Goal: Task Accomplishment & Management: Manage account settings

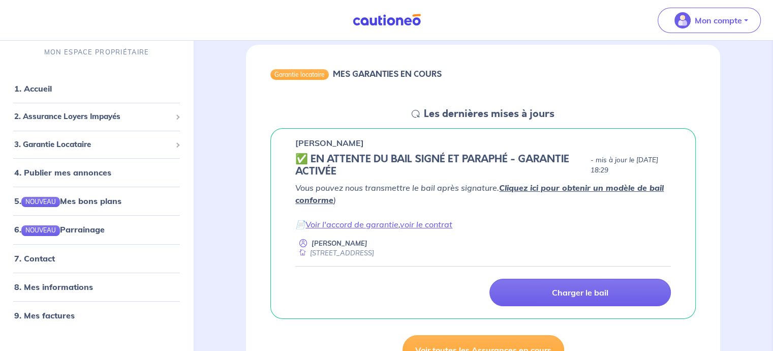
scroll to position [111, 0]
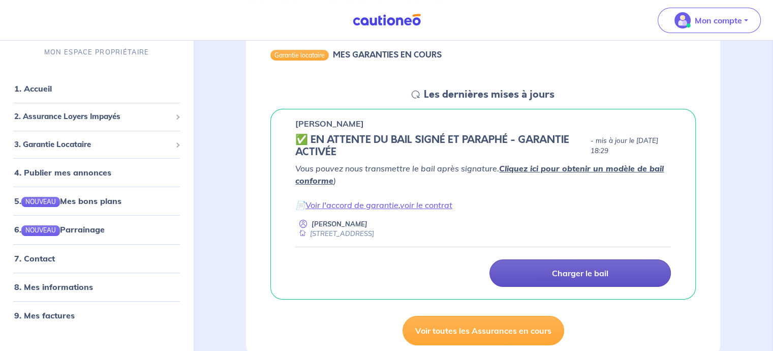
click at [600, 280] on link "Charger le bail" at bounding box center [579, 272] width 181 height 27
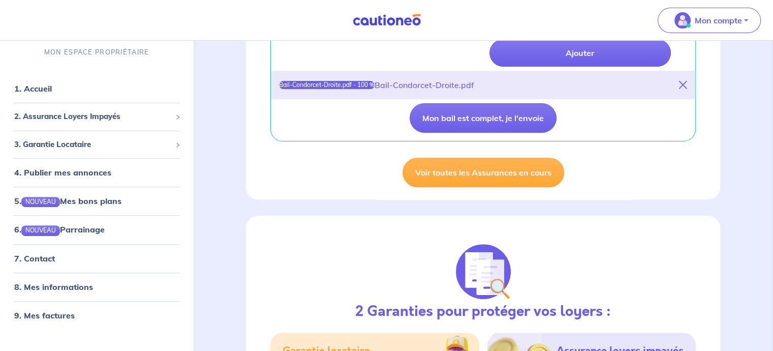
scroll to position [331, 0]
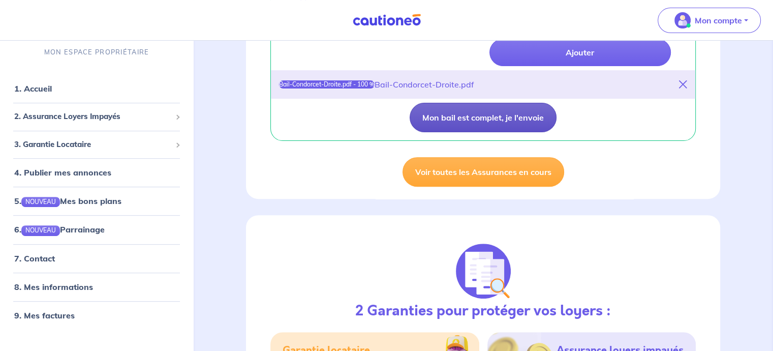
click at [485, 114] on button "Mon bail est complet, je l'envoie" at bounding box center [483, 117] width 147 height 29
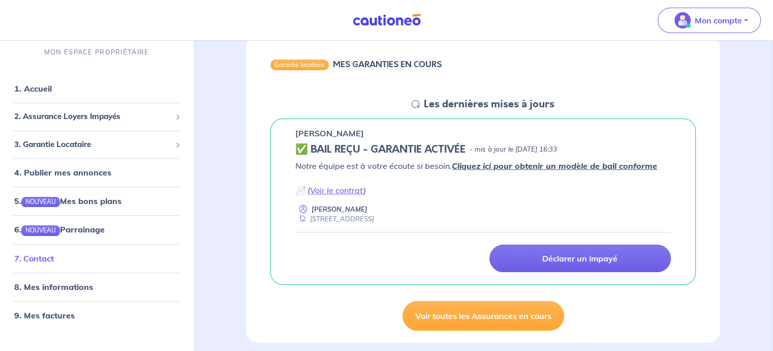
scroll to position [102, 0]
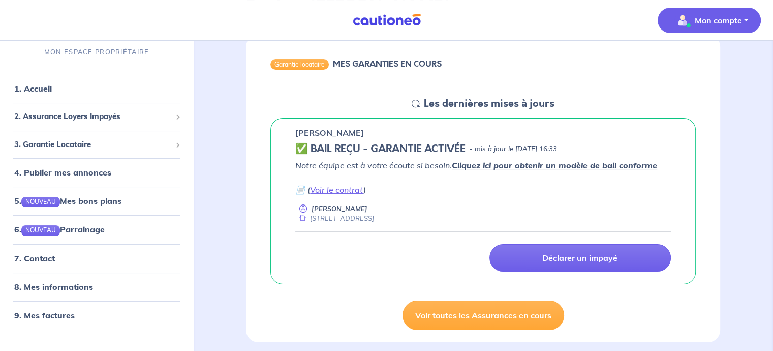
click at [703, 24] on p "Mon compte" at bounding box center [718, 20] width 47 height 12
click at [695, 69] on link "Mes informations" at bounding box center [699, 63] width 82 height 16
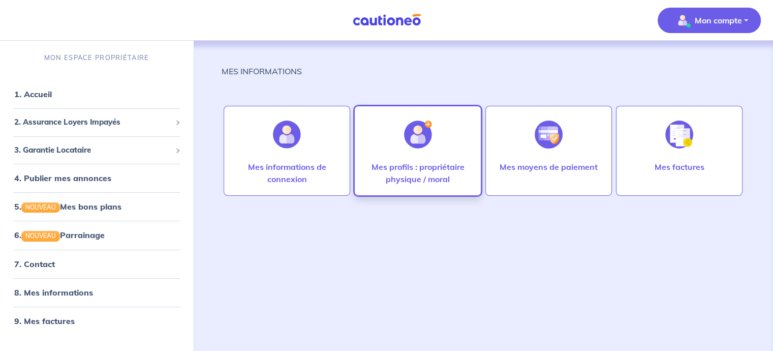
click at [379, 164] on p "Mes profils : propriétaire physique / moral" at bounding box center [417, 173] width 105 height 24
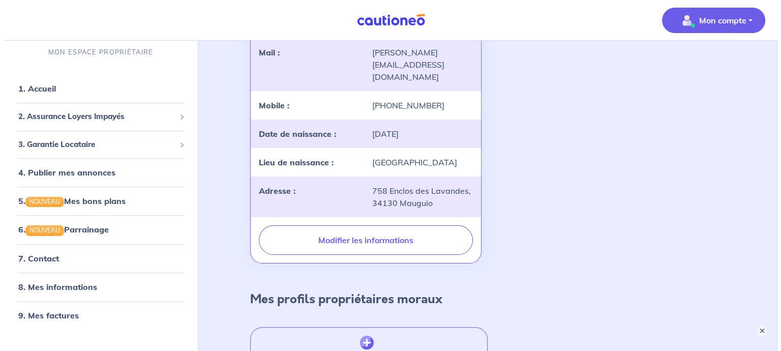
scroll to position [178, 0]
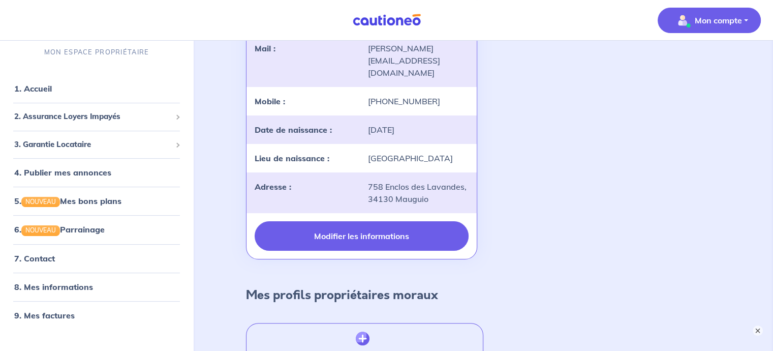
click at [360, 228] on button "Modifier les informations" at bounding box center [361, 235] width 213 height 29
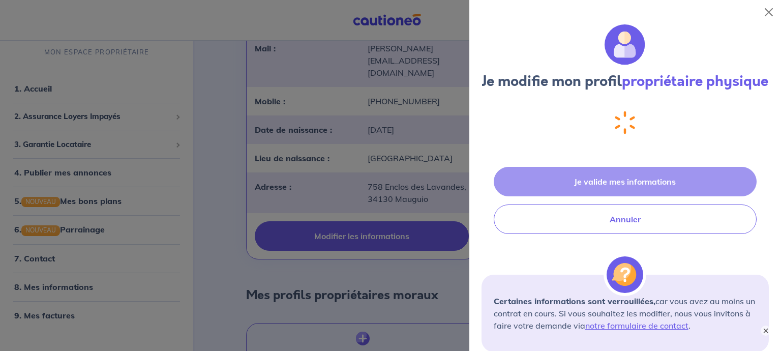
select select "FR"
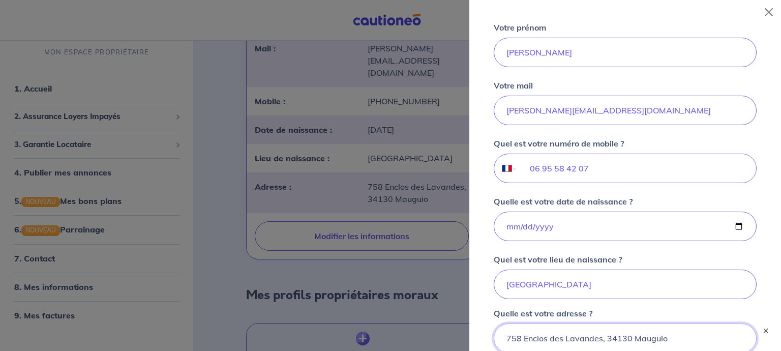
scroll to position [221, 0]
click at [628, 116] on input "[PERSON_NAME][EMAIL_ADDRESS][DOMAIN_NAME]" at bounding box center [625, 111] width 263 height 29
type input "[PERSON_NAME][EMAIL_ADDRESS][DOMAIN_NAME]"
type input "[PERSON_NAME]"
type input "06 95 58 42 07"
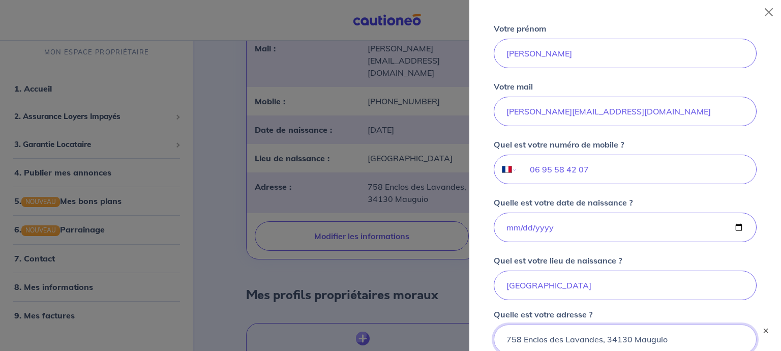
type input "[STREET_ADDRESS]"
type input "06 95 58 42 07"
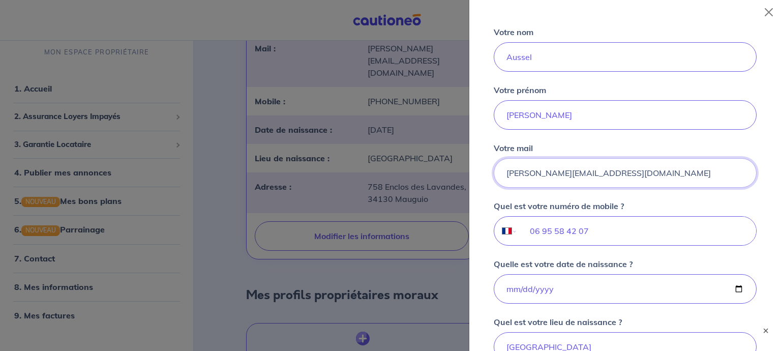
scroll to position [158, 0]
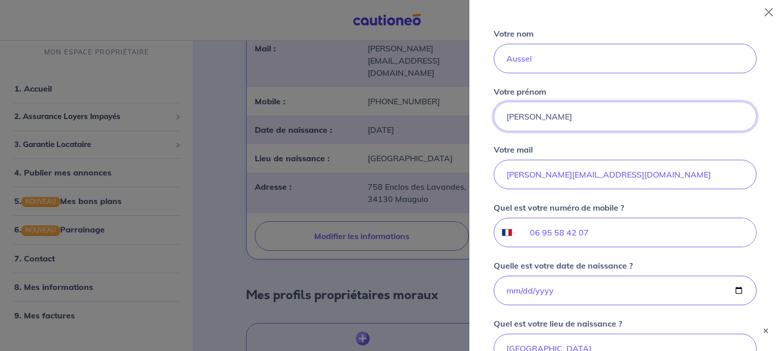
click at [553, 131] on input "[PERSON_NAME]" at bounding box center [625, 116] width 263 height 29
type input "B"
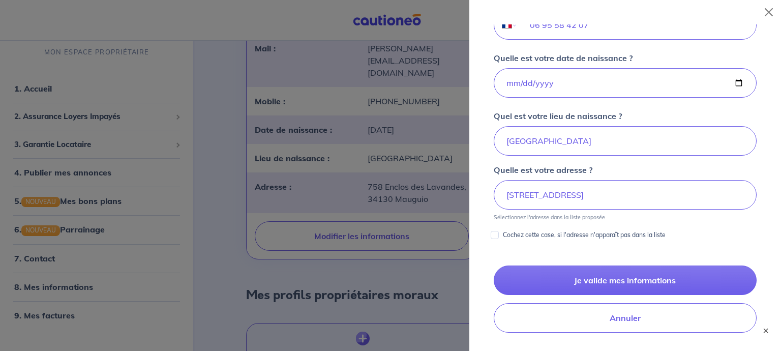
scroll to position [404, 0]
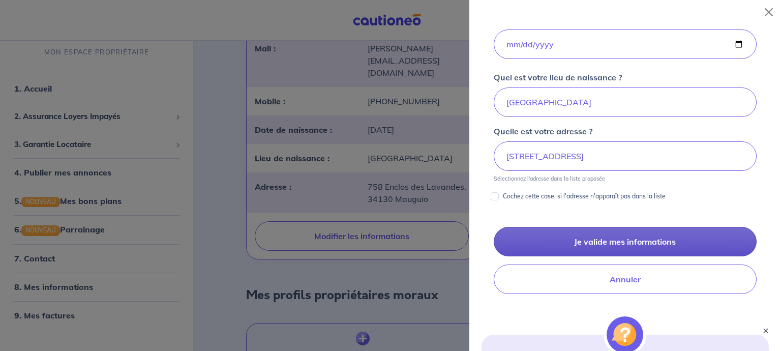
type input "[PERSON_NAME]"
click at [607, 256] on button "Je valide mes informations" at bounding box center [625, 241] width 263 height 29
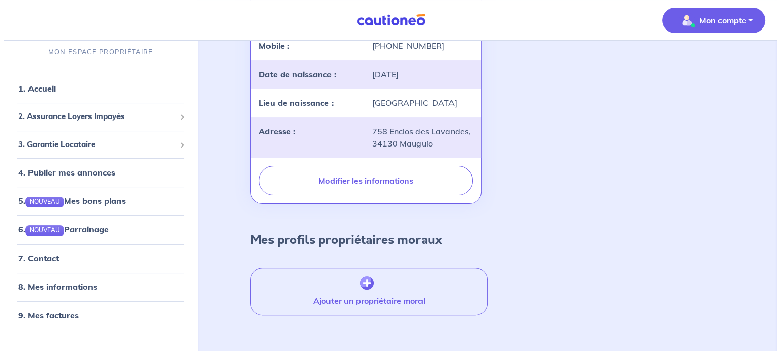
scroll to position [233, 0]
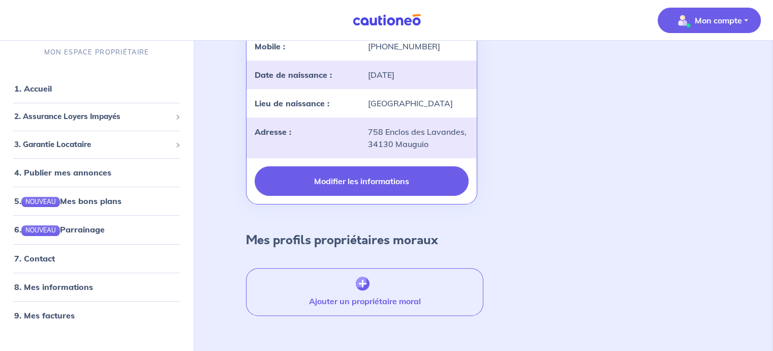
click at [403, 180] on button "Modifier les informations" at bounding box center [361, 180] width 213 height 29
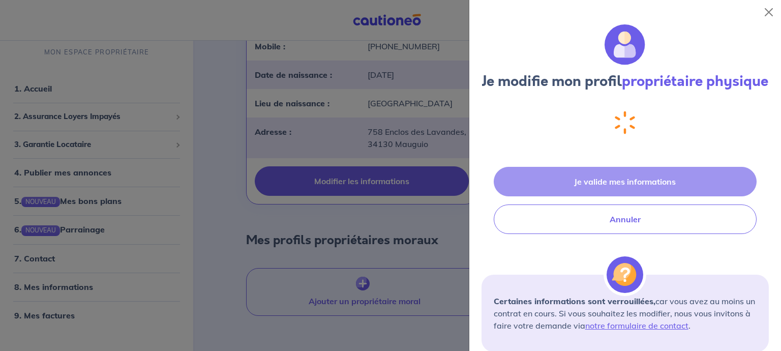
select select "FR"
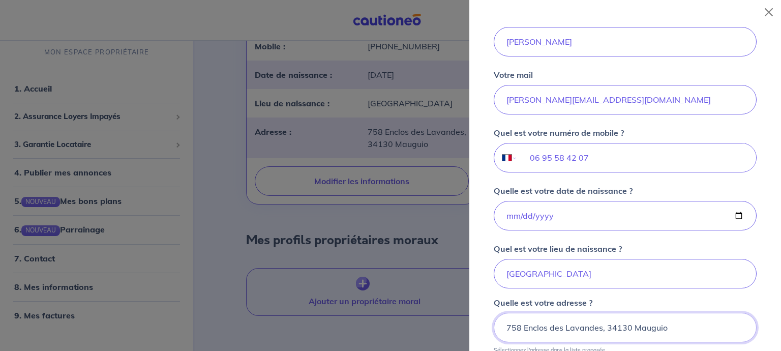
scroll to position [231, 0]
click at [616, 116] on input "[PERSON_NAME][EMAIL_ADDRESS][DOMAIN_NAME]" at bounding box center [625, 100] width 263 height 29
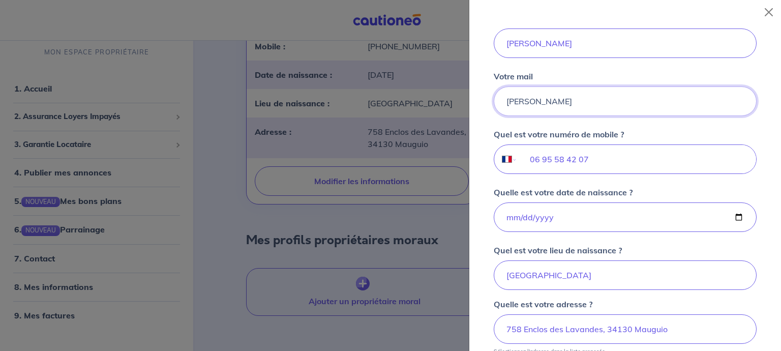
click at [568, 116] on input "benjamin" at bounding box center [625, 100] width 263 height 29
type input "b"
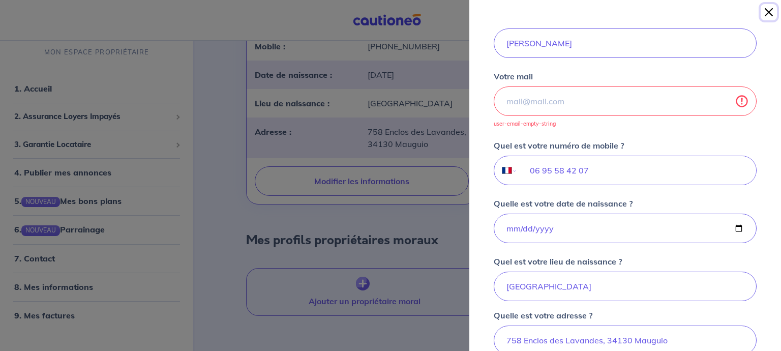
click at [769, 11] on button "Close" at bounding box center [768, 12] width 16 height 16
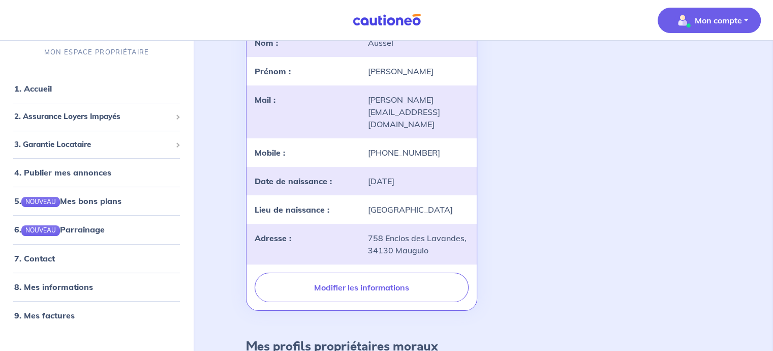
scroll to position [0, 0]
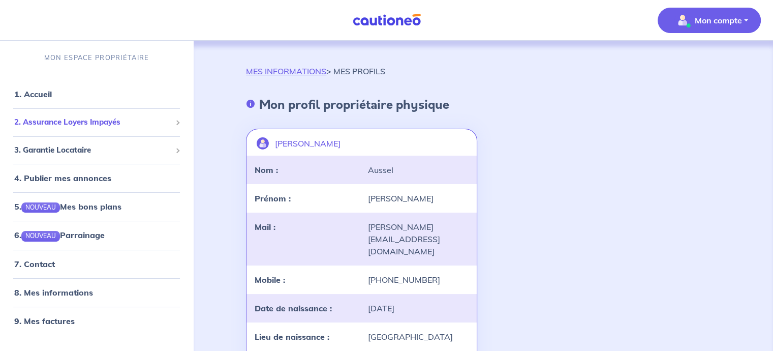
click at [104, 129] on div "2. Assurance Loyers Impayés" at bounding box center [96, 122] width 185 height 20
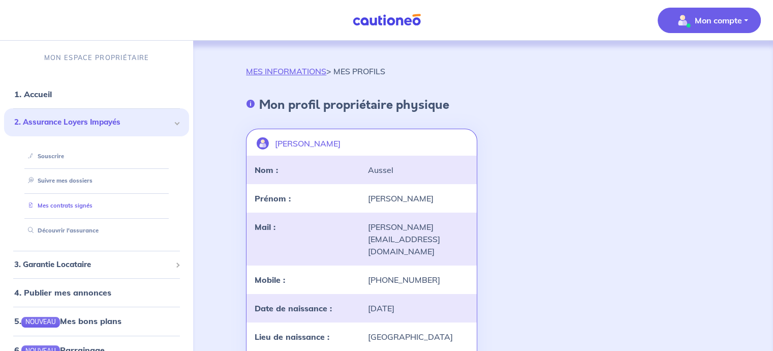
click at [88, 207] on link "Mes contrats signés" at bounding box center [58, 205] width 69 height 7
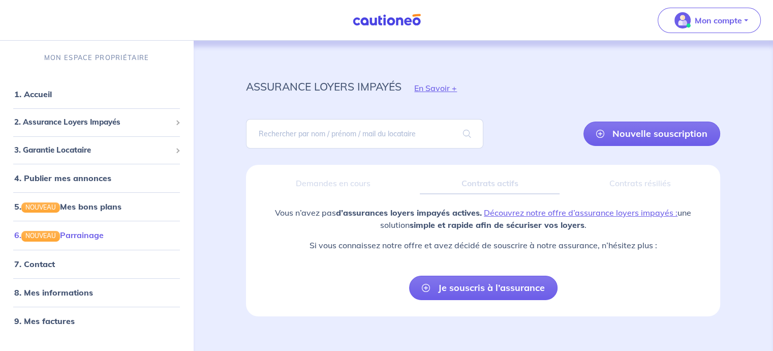
scroll to position [13, 0]
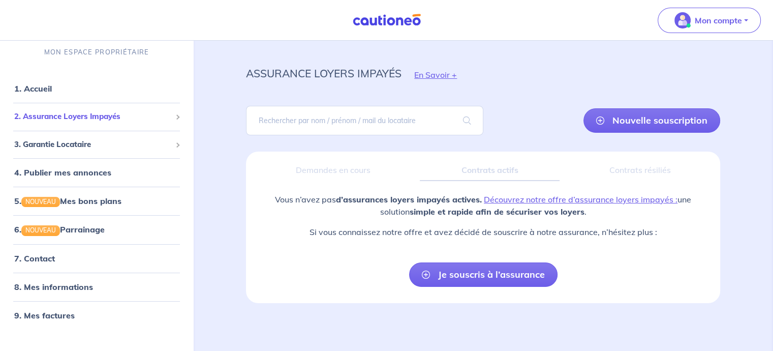
click at [105, 121] on span "2. Assurance Loyers Impayés" at bounding box center [92, 117] width 157 height 12
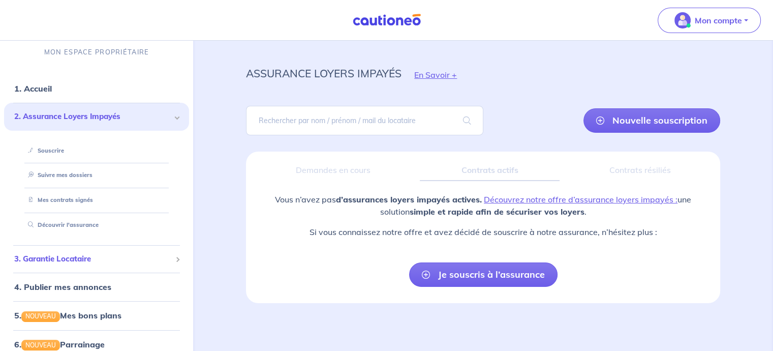
click at [100, 263] on span "3. Garantie Locataire" at bounding box center [92, 259] width 157 height 12
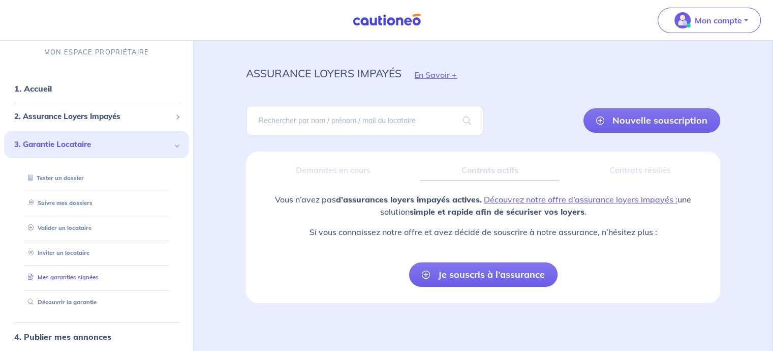
click at [74, 281] on link "Mes garanties signées" at bounding box center [61, 276] width 75 height 7
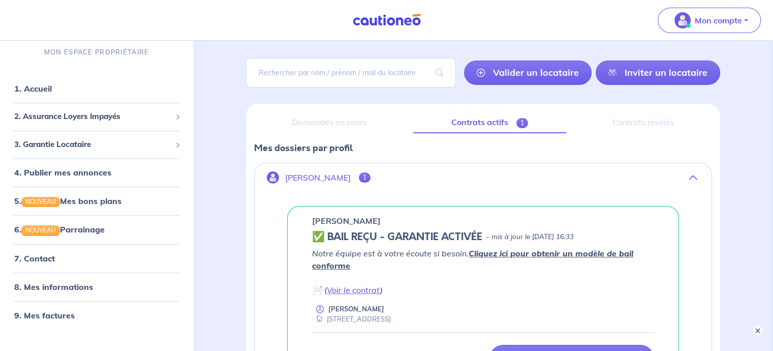
scroll to position [61, 0]
click at [541, 72] on link "Valider un locataire" at bounding box center [528, 72] width 128 height 24
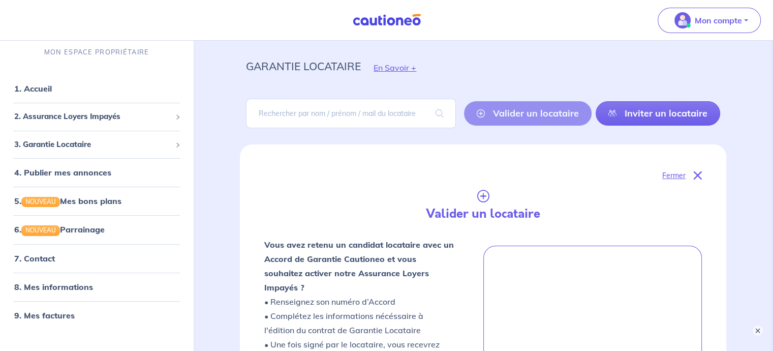
scroll to position [19, 0]
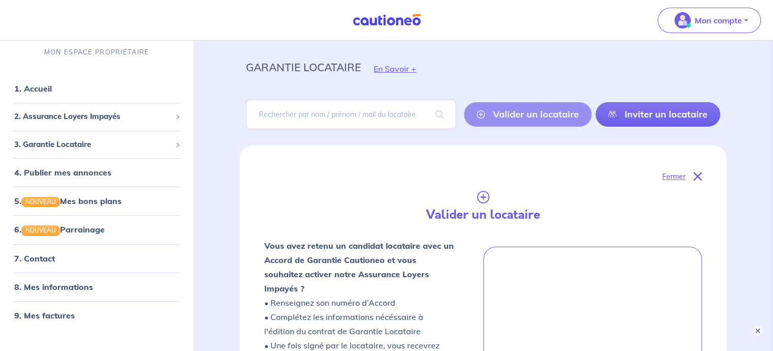
click at [676, 176] on p "Fermer" at bounding box center [673, 176] width 23 height 13
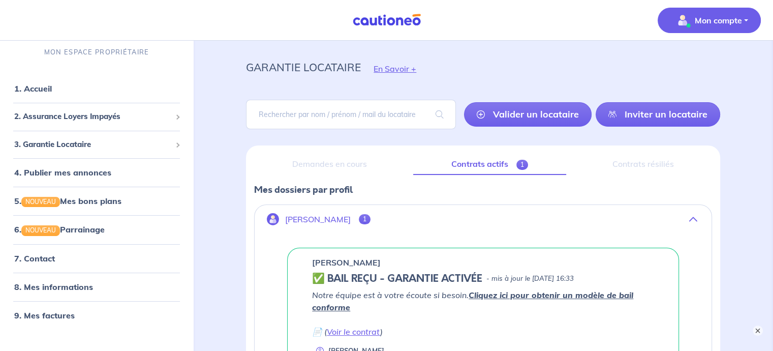
click at [703, 24] on p "Mon compte" at bounding box center [718, 20] width 47 height 12
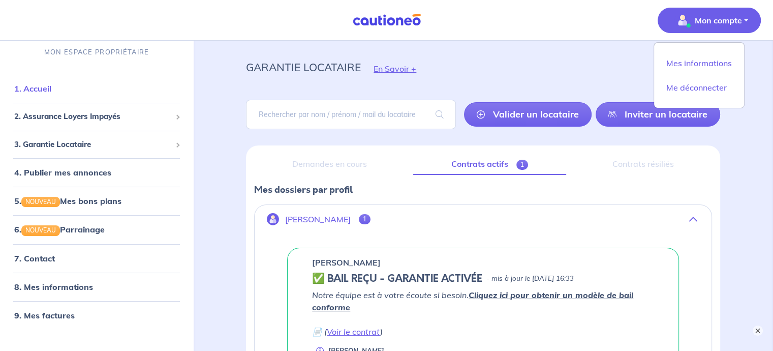
click at [51, 86] on link "1. Accueil" at bounding box center [32, 88] width 37 height 10
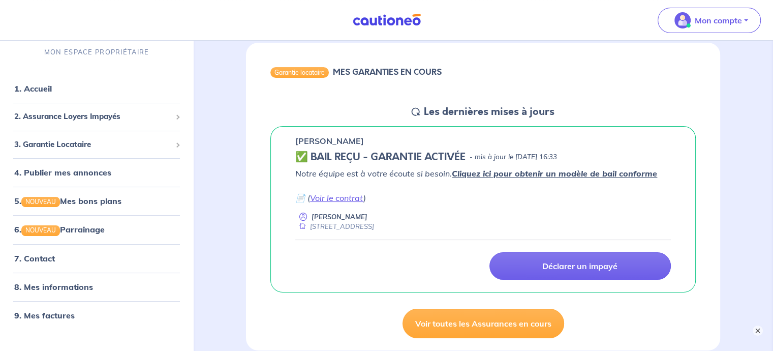
scroll to position [96, 0]
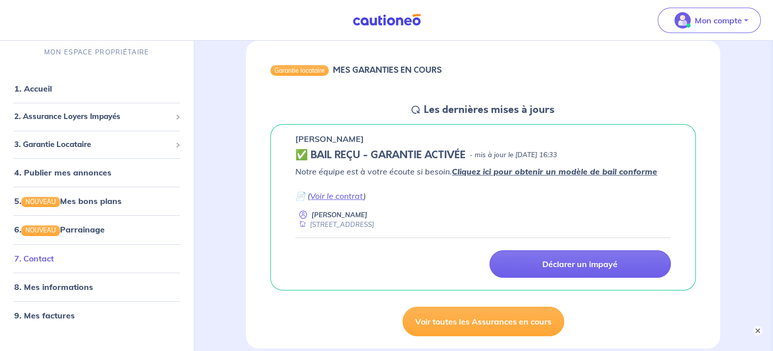
click at [41, 263] on link "7. Contact" at bounding box center [34, 258] width 40 height 10
